Goal: Navigation & Orientation: Find specific page/section

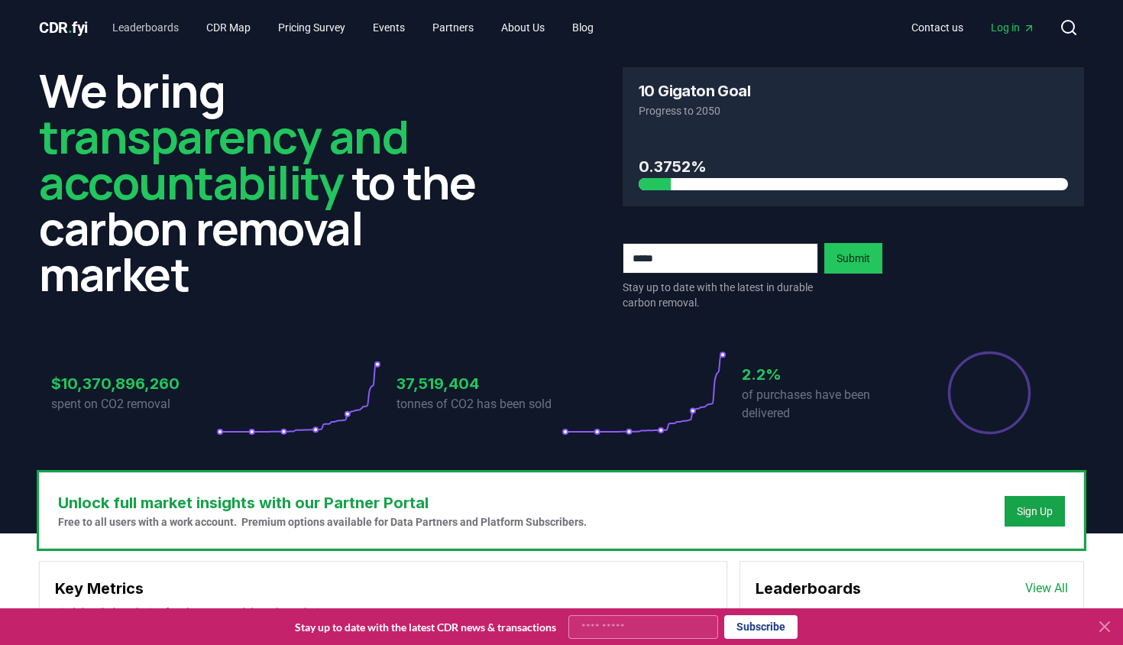
click at [183, 24] on link "Leaderboards" at bounding box center [145, 28] width 91 height 28
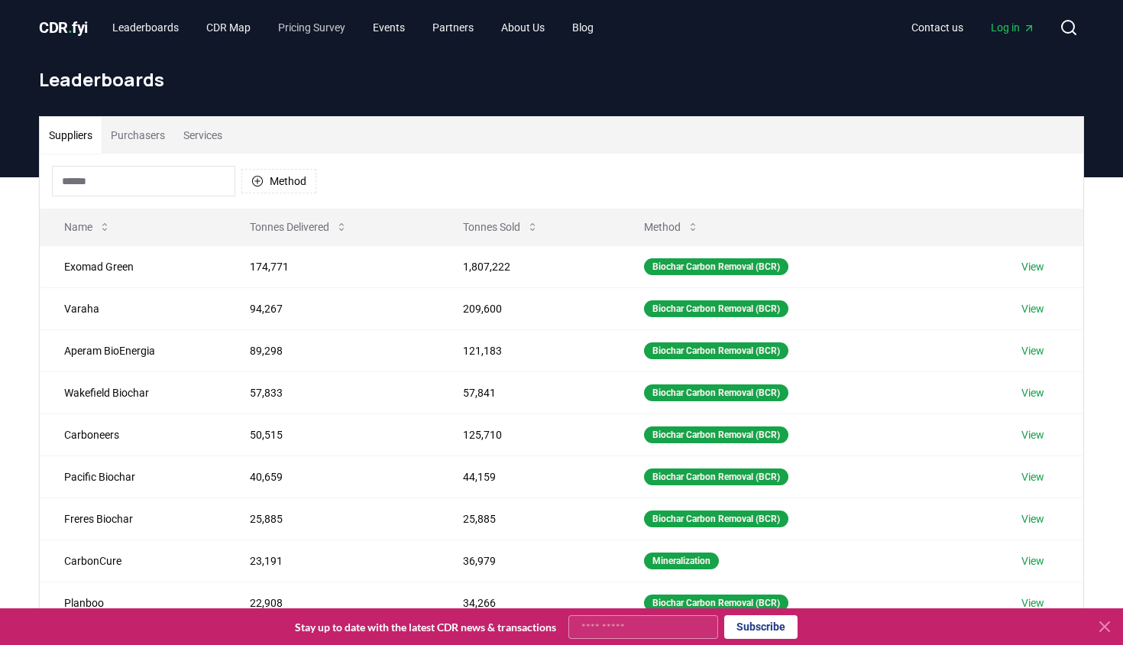
click at [348, 30] on link "Pricing Survey" at bounding box center [312, 28] width 92 height 28
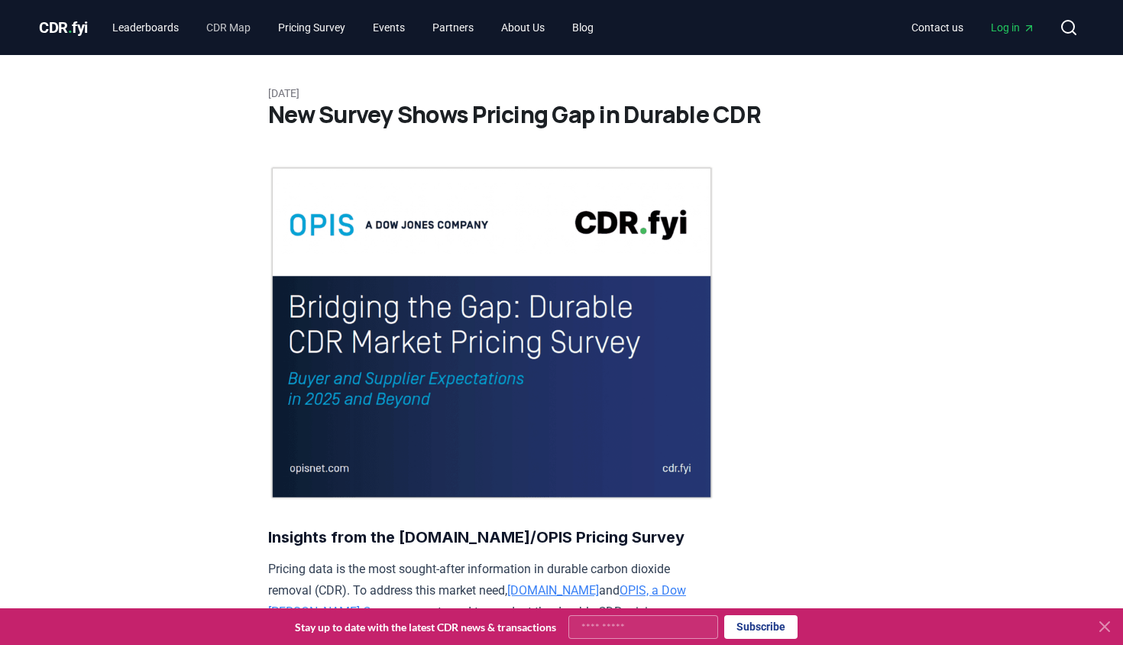
click at [263, 28] on link "CDR Map" at bounding box center [228, 28] width 69 height 28
